Goal: Task Accomplishment & Management: Manage account settings

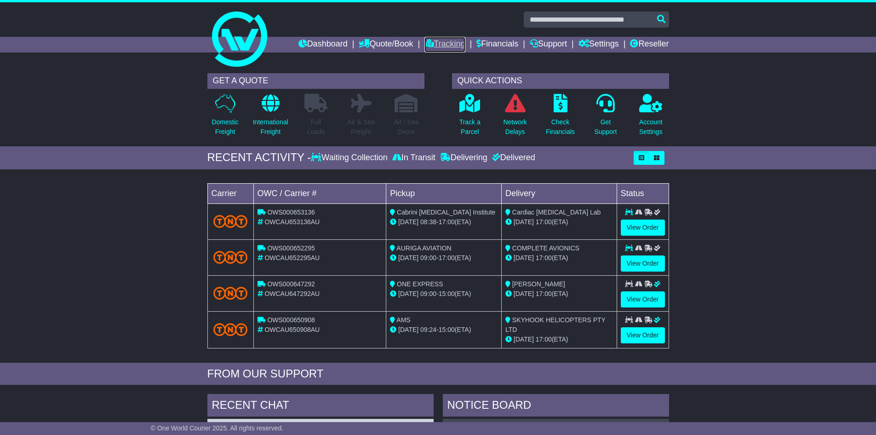
click at [424, 40] on icon at bounding box center [428, 43] width 9 height 8
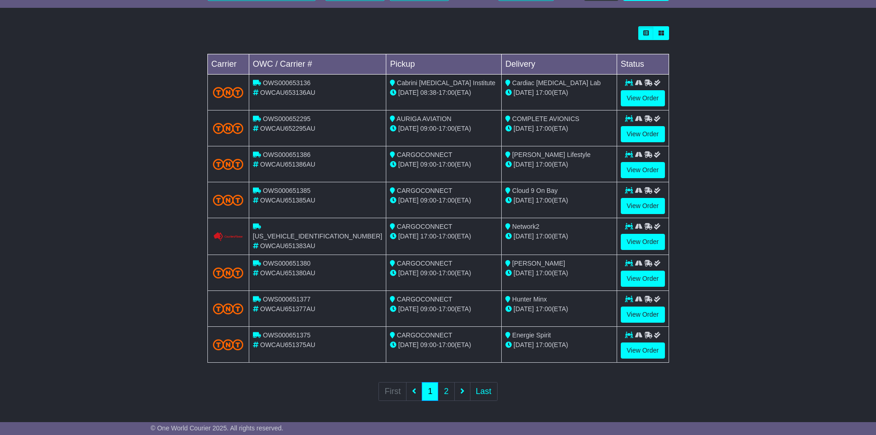
scroll to position [246, 0]
click at [444, 384] on link "2" at bounding box center [446, 390] width 17 height 19
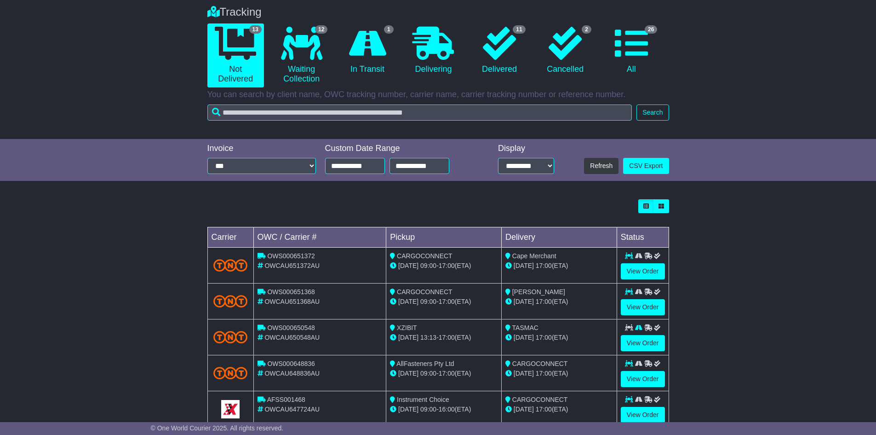
scroll to position [138, 0]
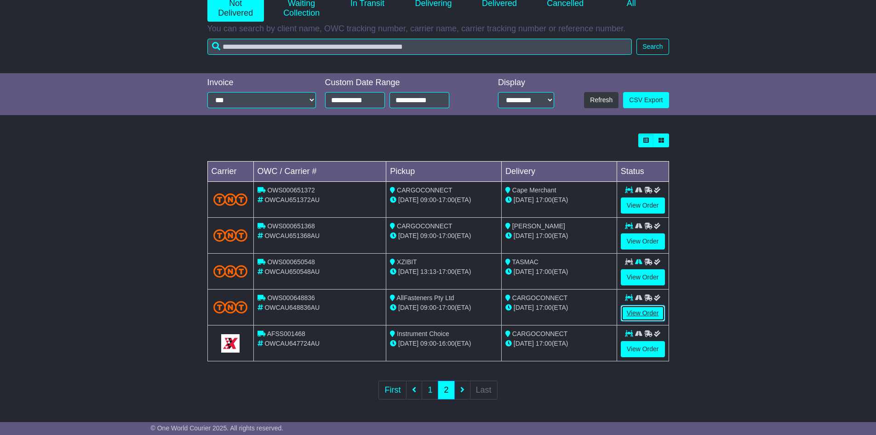
click at [652, 311] on link "View Order" at bounding box center [643, 313] width 44 height 16
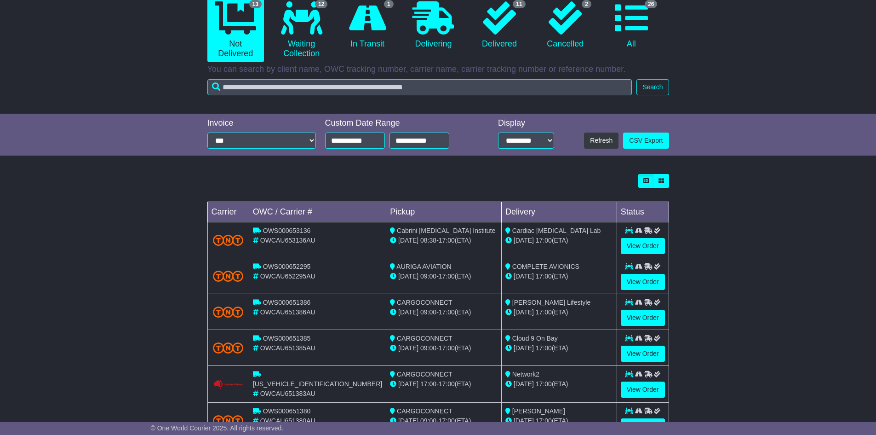
scroll to position [184, 0]
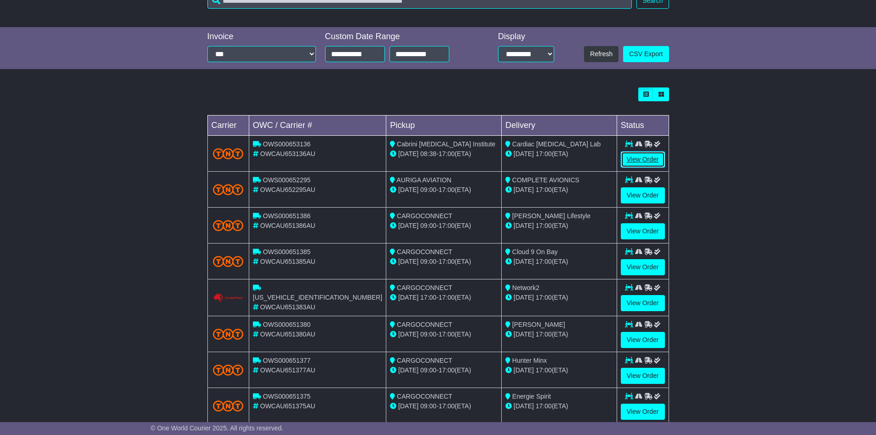
click at [636, 158] on link "View Order" at bounding box center [643, 159] width 44 height 16
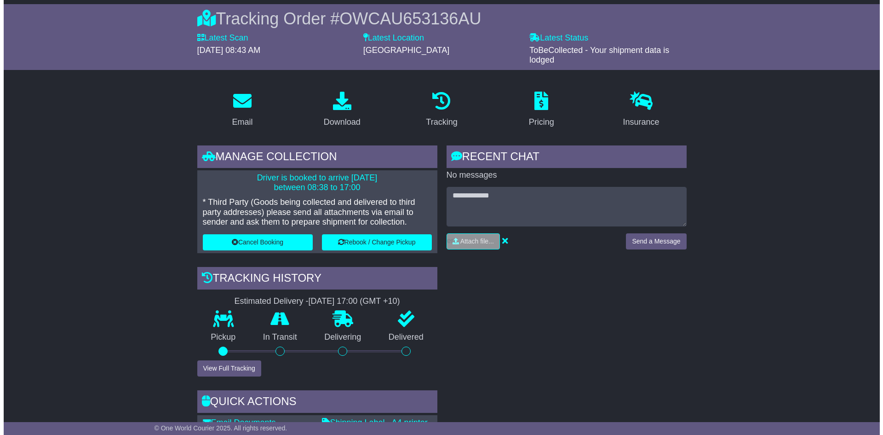
scroll to position [92, 0]
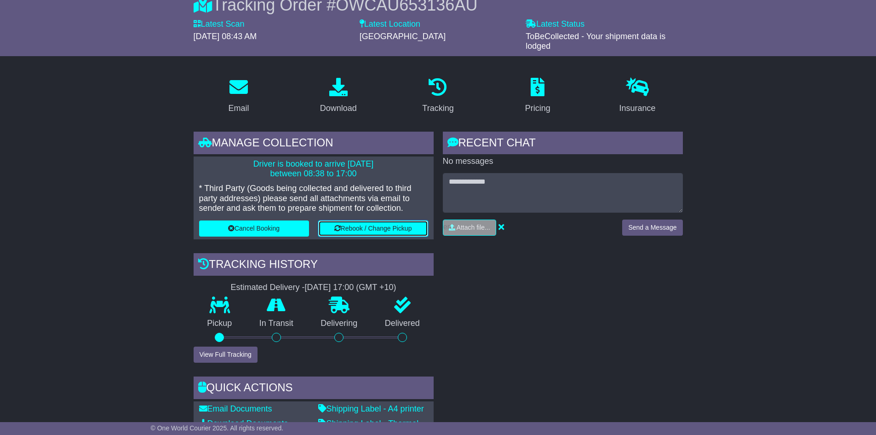
click at [372, 225] on button "Rebook / Change Pickup" at bounding box center [373, 228] width 110 height 16
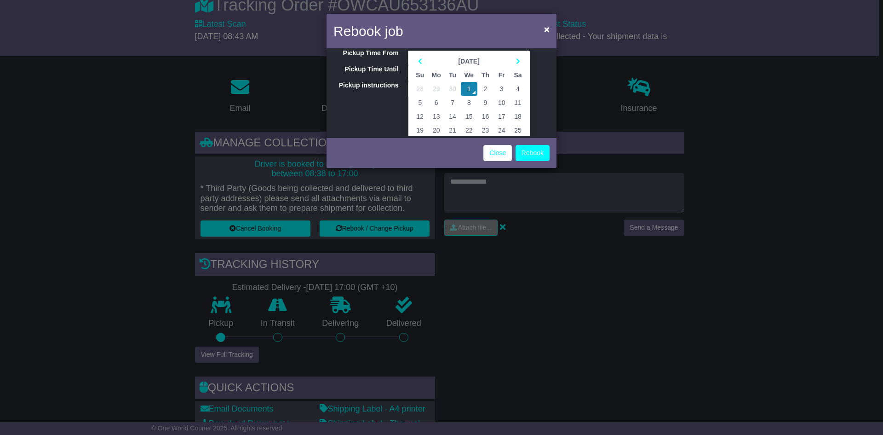
scroll to position [64, 0]
click at [469, 56] on td "1" at bounding box center [469, 56] width 17 height 14
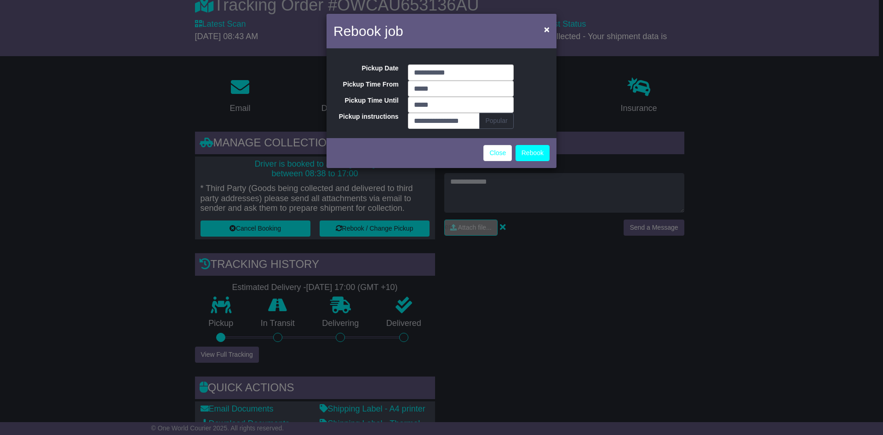
scroll to position [0, 0]
click at [450, 109] on input "*****" at bounding box center [461, 105] width 106 height 16
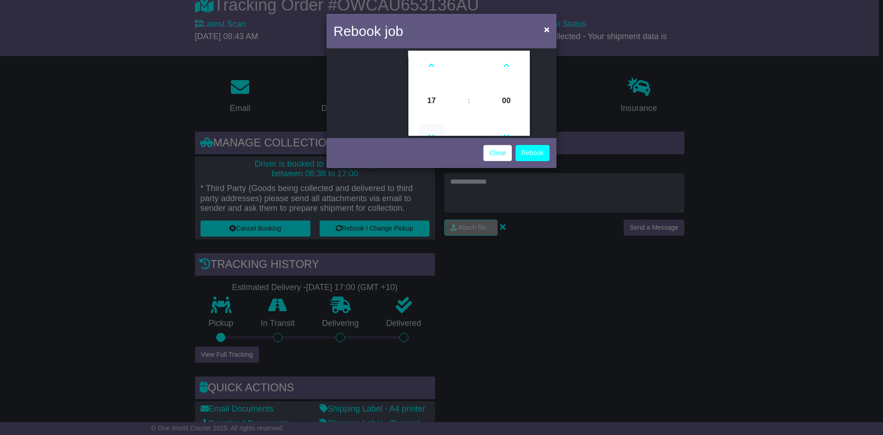
scroll to position [93, 0]
click at [430, 111] on icon at bounding box center [431, 113] width 25 height 25
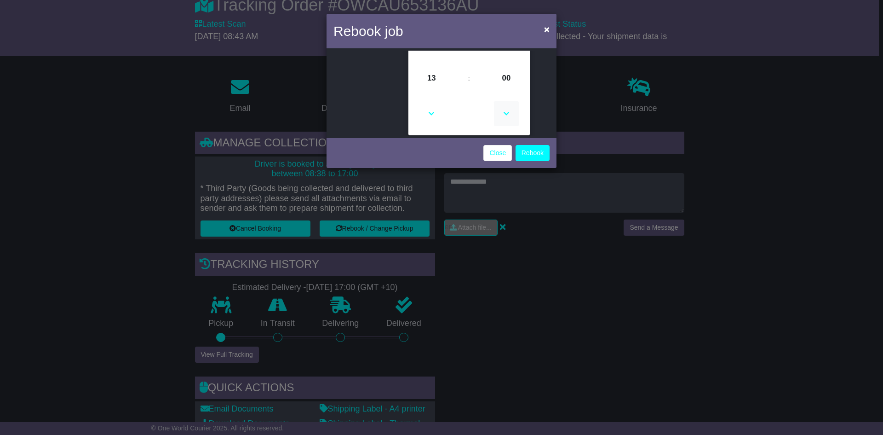
click at [509, 111] on icon at bounding box center [506, 113] width 25 height 25
click at [506, 114] on icon at bounding box center [506, 113] width 25 height 25
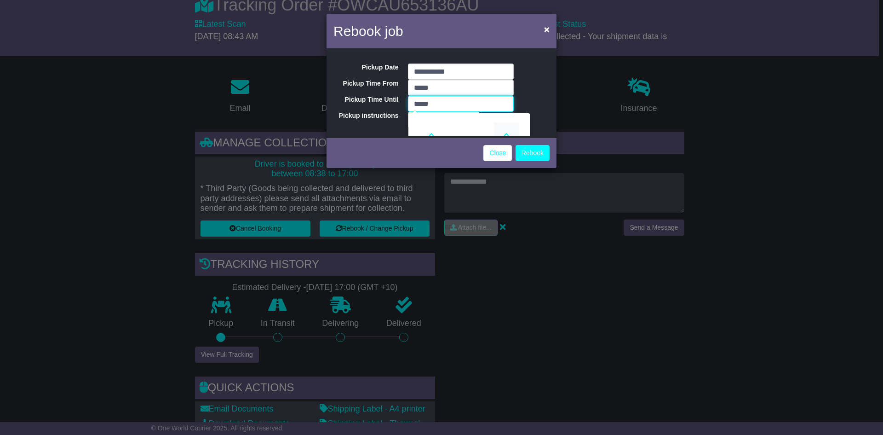
scroll to position [47, 0]
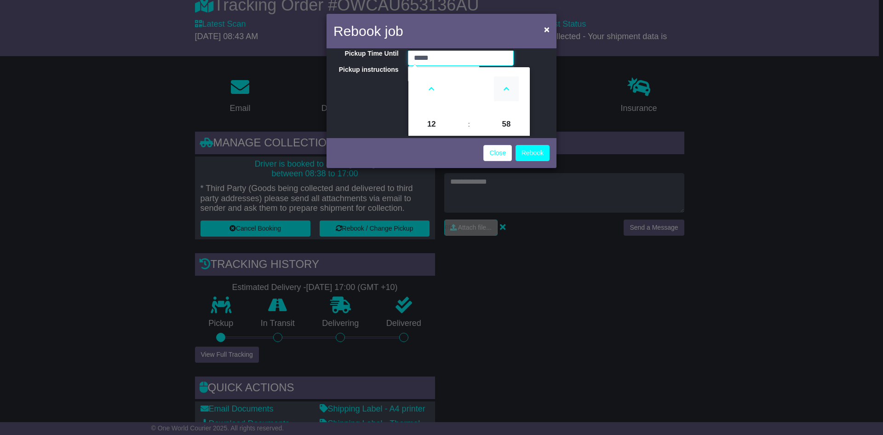
click at [505, 87] on icon at bounding box center [506, 88] width 25 height 25
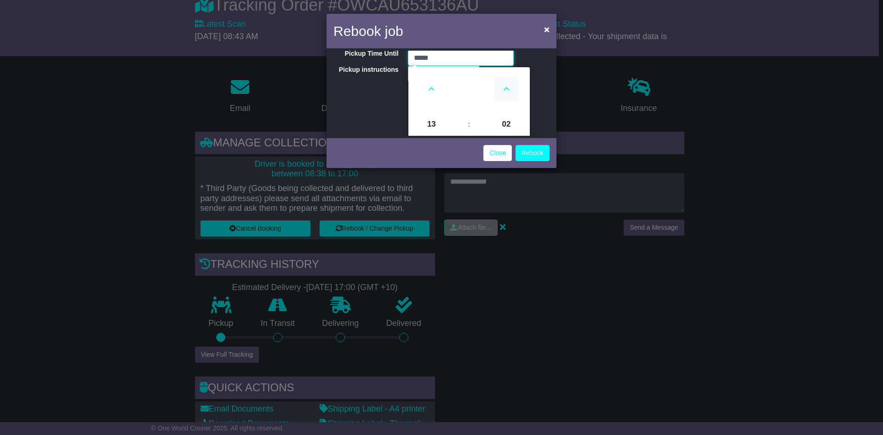
click at [505, 87] on icon at bounding box center [506, 88] width 25 height 25
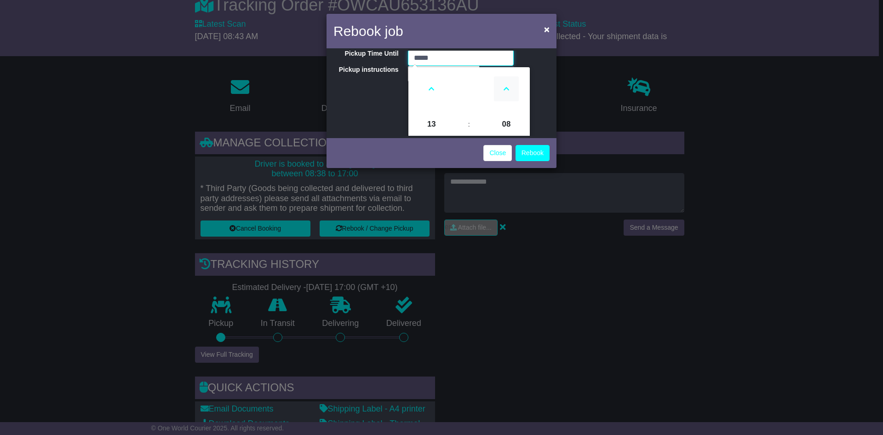
click at [505, 87] on icon at bounding box center [506, 88] width 25 height 25
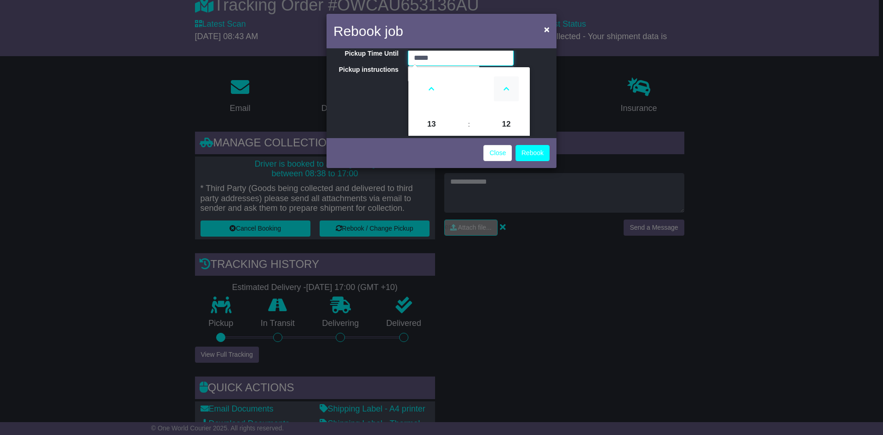
click at [505, 87] on icon at bounding box center [506, 88] width 25 height 25
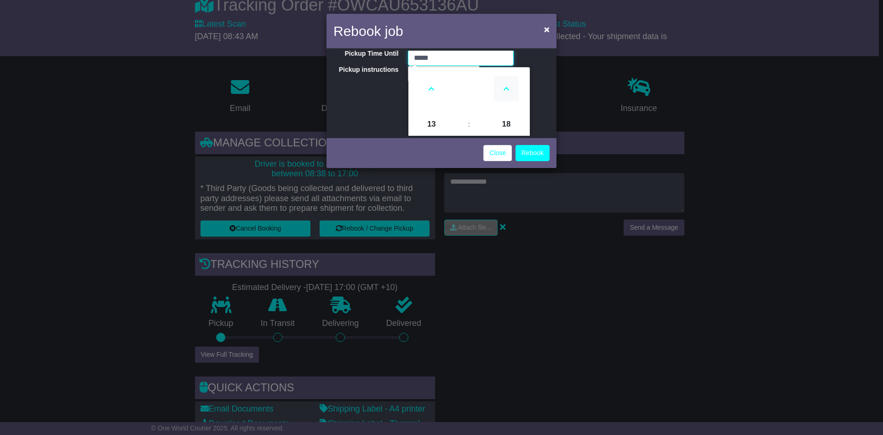
click at [505, 87] on icon at bounding box center [506, 88] width 25 height 25
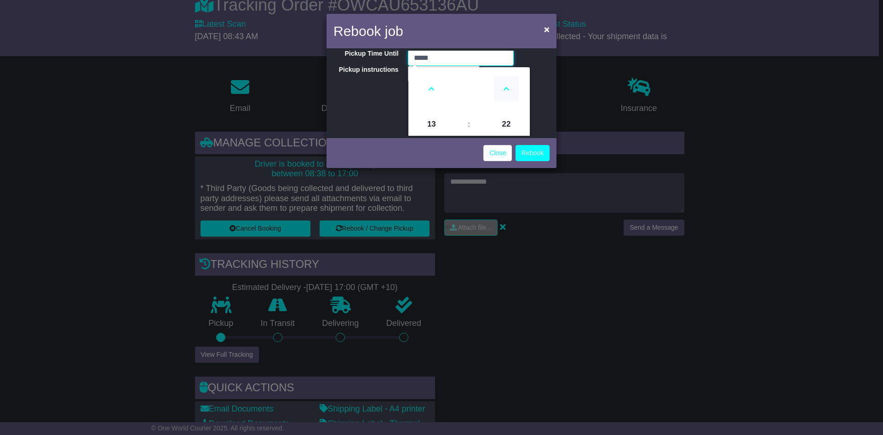
click at [505, 87] on icon at bounding box center [506, 88] width 25 height 25
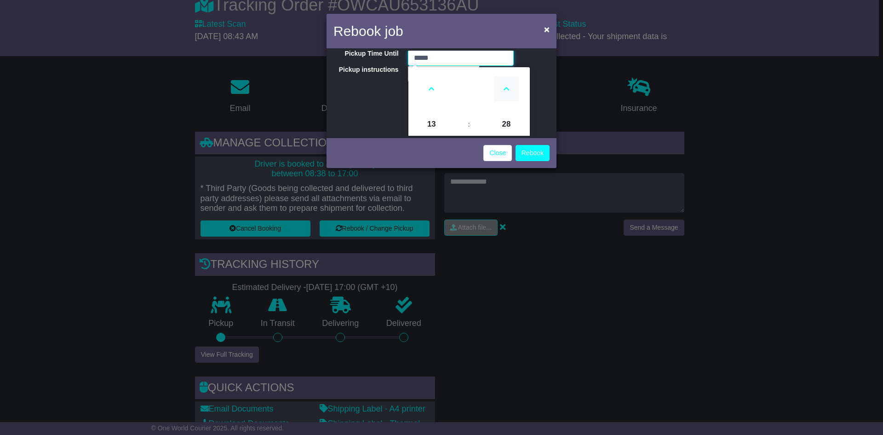
click at [505, 87] on icon at bounding box center [506, 88] width 25 height 25
type input "*****"
click at [532, 153] on button "Rebook" at bounding box center [533, 153] width 34 height 16
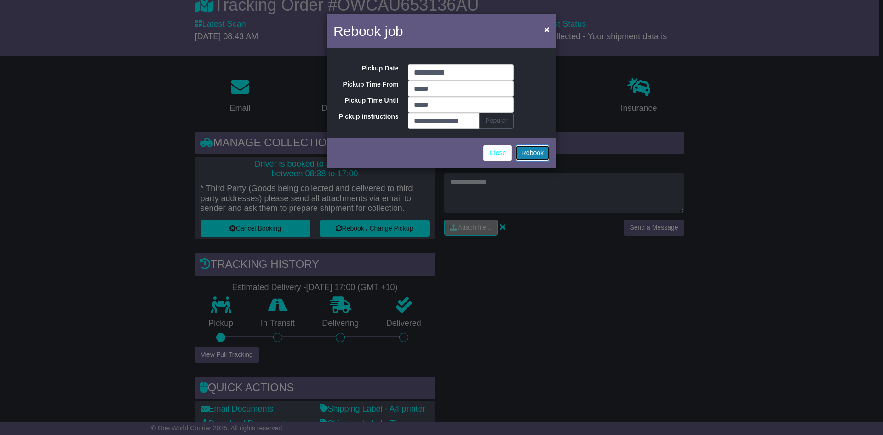
scroll to position [0, 0]
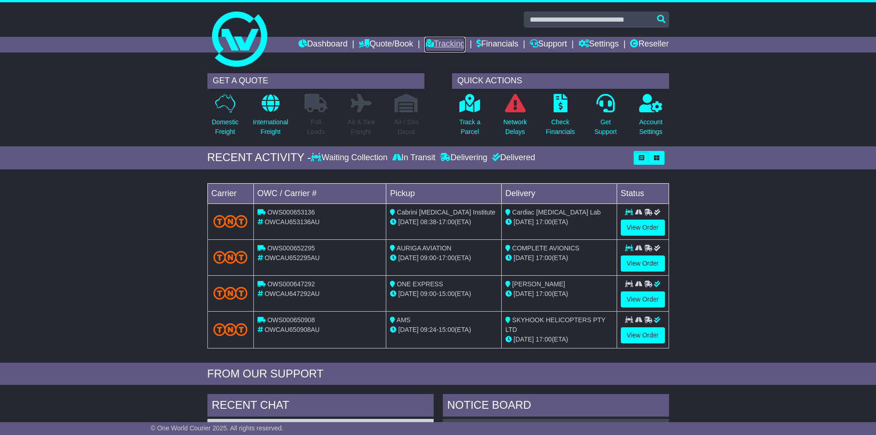
drag, startPoint x: 436, startPoint y: 45, endPoint x: 443, endPoint y: 48, distance: 8.2
click at [436, 45] on link "Tracking" at bounding box center [444, 45] width 40 height 16
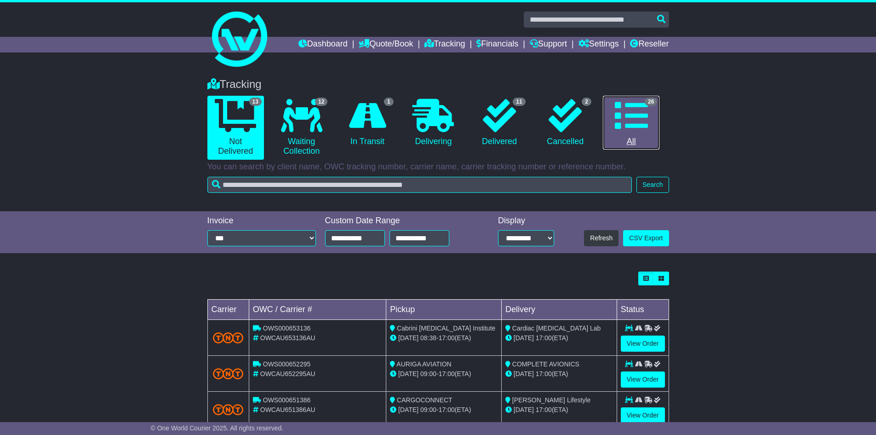
click at [617, 115] on icon at bounding box center [631, 115] width 33 height 33
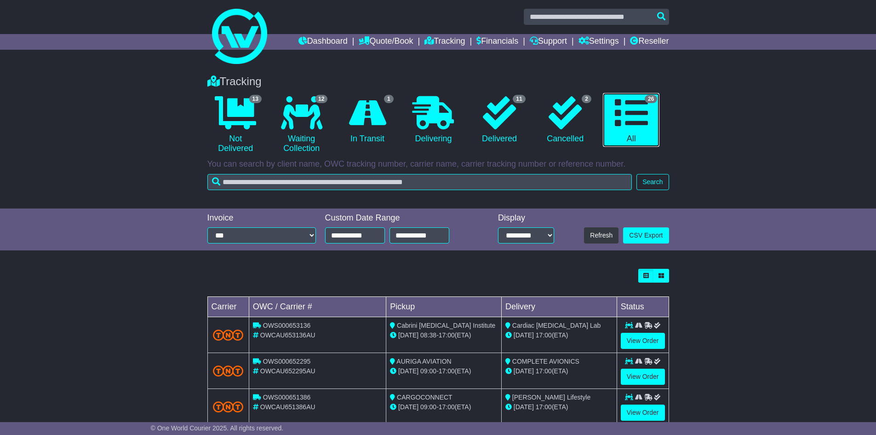
scroll to position [246, 0]
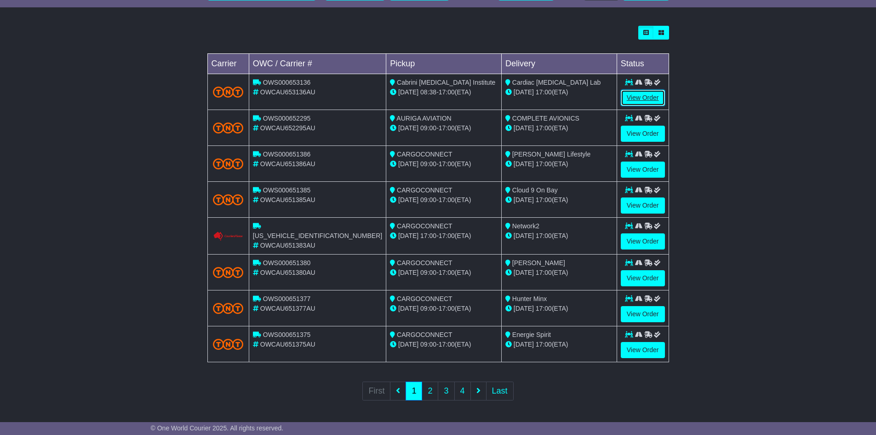
click at [642, 97] on link "View Order" at bounding box center [643, 98] width 44 height 16
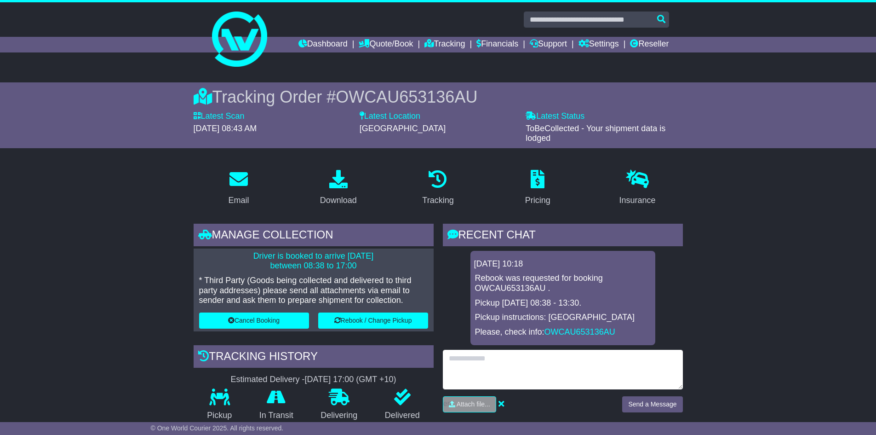
click at [516, 368] on textarea at bounding box center [563, 370] width 240 height 40
paste textarea "**********"
type textarea "**********"
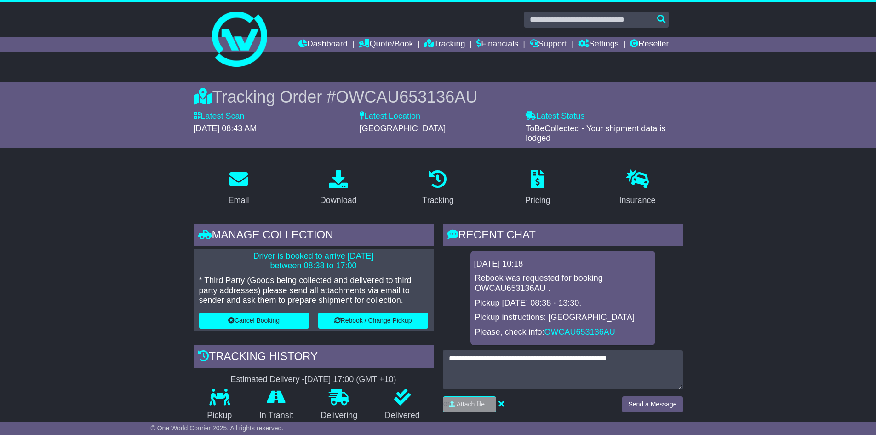
click at [655, 394] on div "**********" at bounding box center [563, 384] width 240 height 69
